Goal: Book appointment/travel/reservation

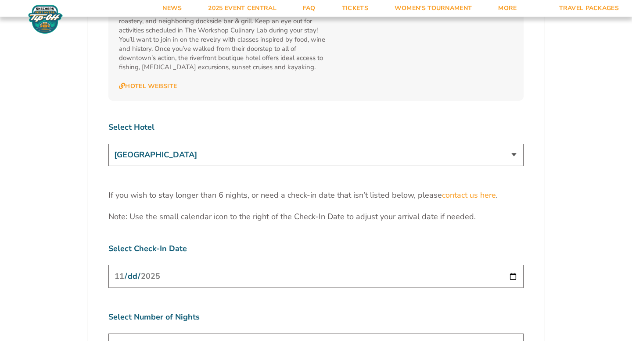
scroll to position [2653, 0]
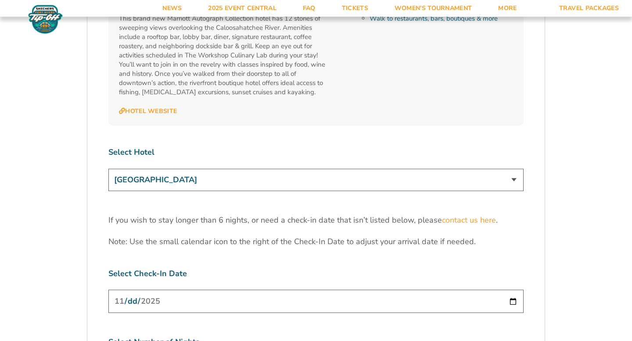
click at [513, 169] on select "[GEOGRAPHIC_DATA] [GEOGRAPHIC_DATA] [GEOGRAPHIC_DATA], Autograph Collection" at bounding box center [315, 180] width 415 height 22
select select "18478"
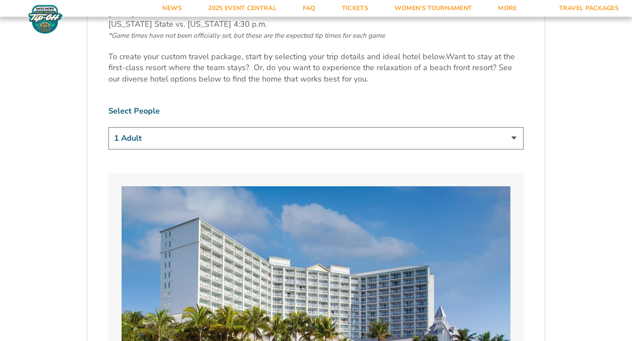
scroll to position [504, 0]
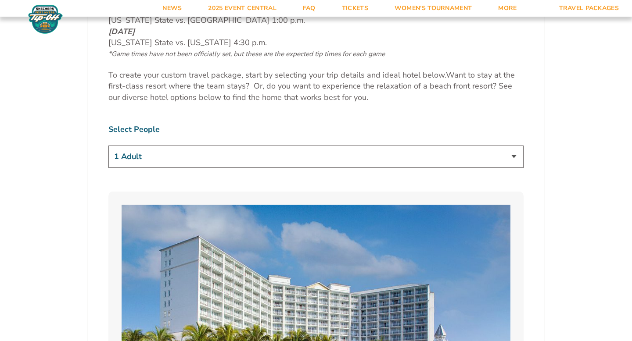
click at [514, 157] on select "1 Adult 2 Adults 3 Adults 4 Adults 2 Adults + 1 Child 2 Adults + 2 Children 2 A…" at bounding box center [315, 157] width 415 height 22
select select "2 Adults"
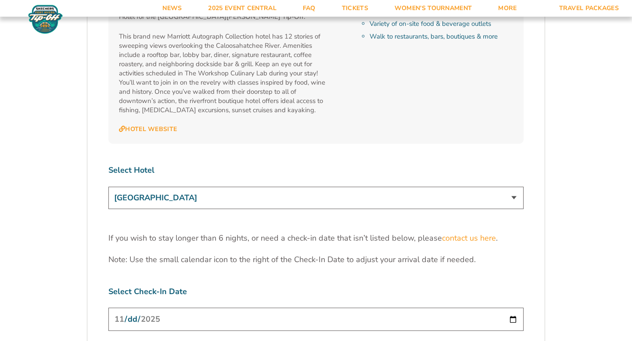
scroll to position [2642, 0]
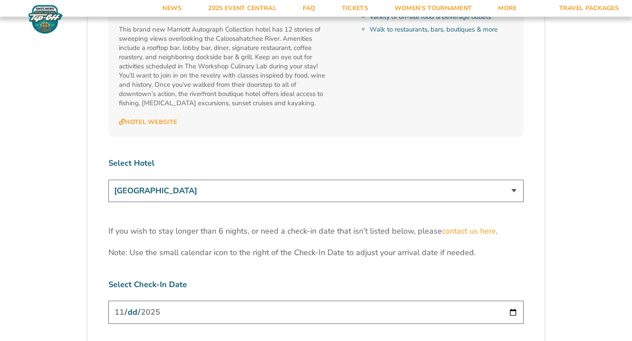
click at [513, 180] on select "[GEOGRAPHIC_DATA] [GEOGRAPHIC_DATA] [GEOGRAPHIC_DATA], Autograph Collection" at bounding box center [315, 191] width 415 height 22
select select "17485"
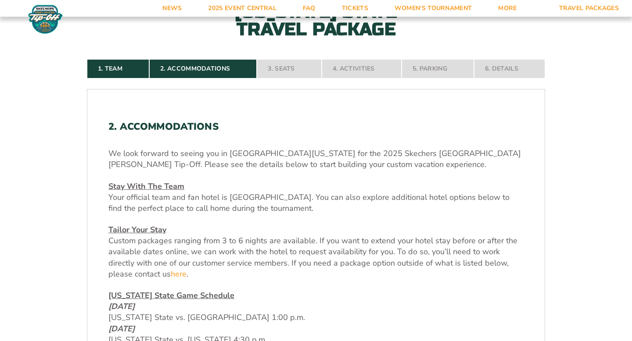
scroll to position [190, 0]
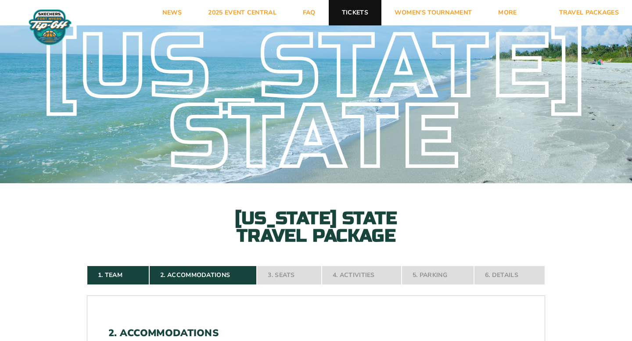
click at [356, 12] on link "Tickets" at bounding box center [354, 12] width 53 height 25
